Goal: Find specific page/section: Find specific page/section

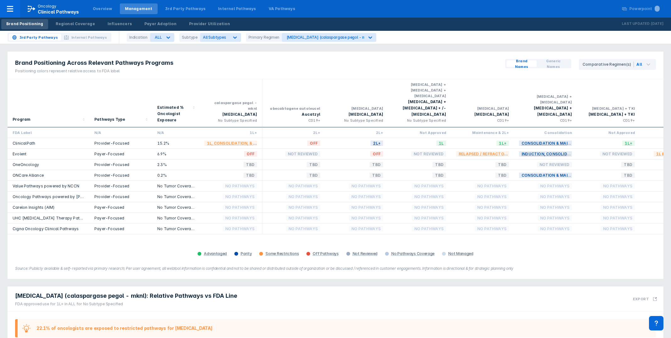
scroll to position [160, 0]
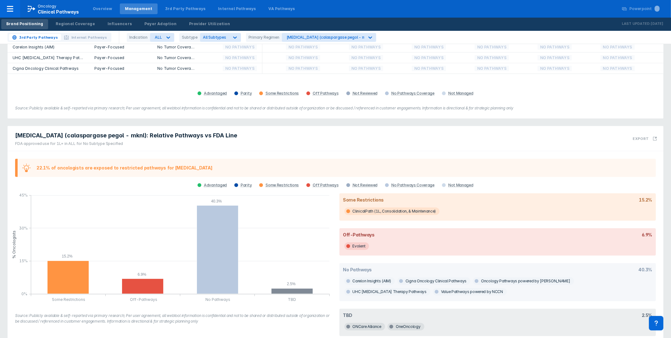
click at [479, 108] on div "Brand Positioning Across Relevant Pathways Programs Positioning colors represen…" at bounding box center [335, 4] width 663 height 235
click at [408, 3] on nav "Oncology Clinical Pathways Overview Management 3rd Party Pathways Internal Path…" at bounding box center [335, 9] width 671 height 18
click at [408, 7] on nav "Oncology Clinical Pathways Overview Management 3rd Party Pathways Internal Path…" at bounding box center [335, 9] width 671 height 18
click at [42, 5] on p "Oncology" at bounding box center [47, 6] width 19 height 6
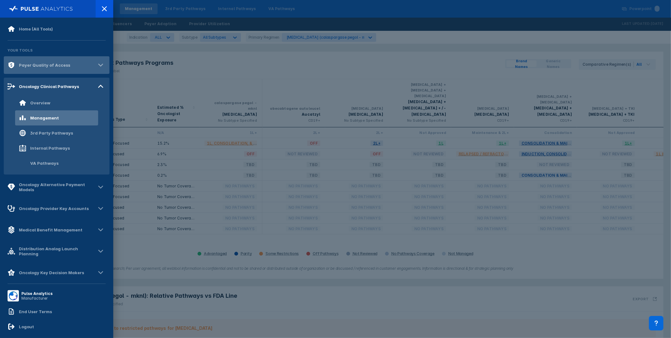
click at [49, 71] on div "Payer Quality of Access" at bounding box center [57, 65] width 106 height 18
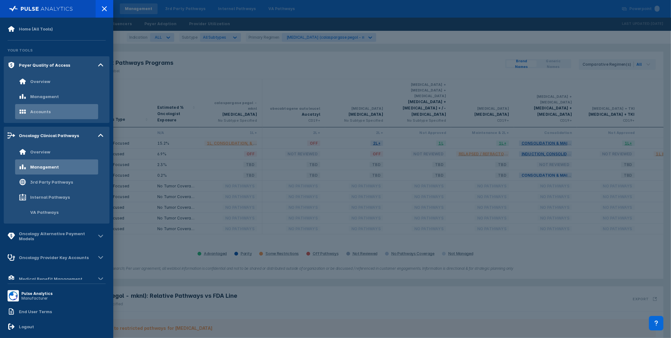
click at [51, 109] on div "Accounts" at bounding box center [56, 111] width 83 height 15
